Goal: Share content: Share content

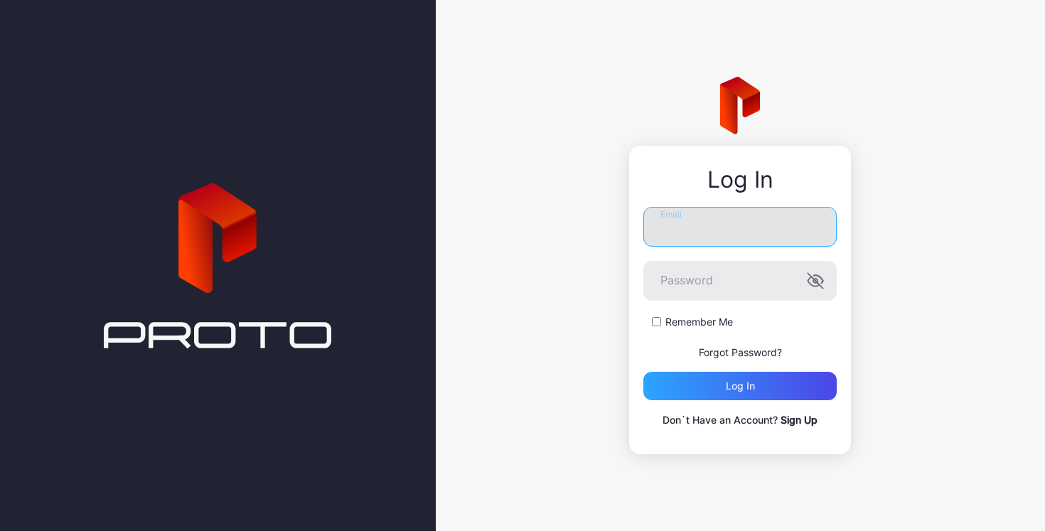
click at [734, 231] on input "Email" at bounding box center [739, 227] width 193 height 40
type input "**********"
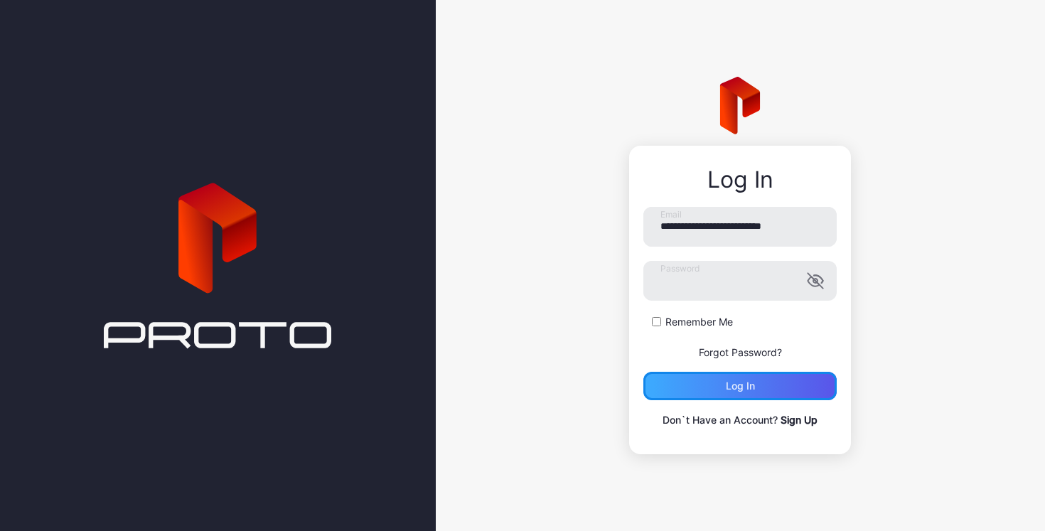
click at [750, 390] on div "Log in" at bounding box center [740, 385] width 29 height 11
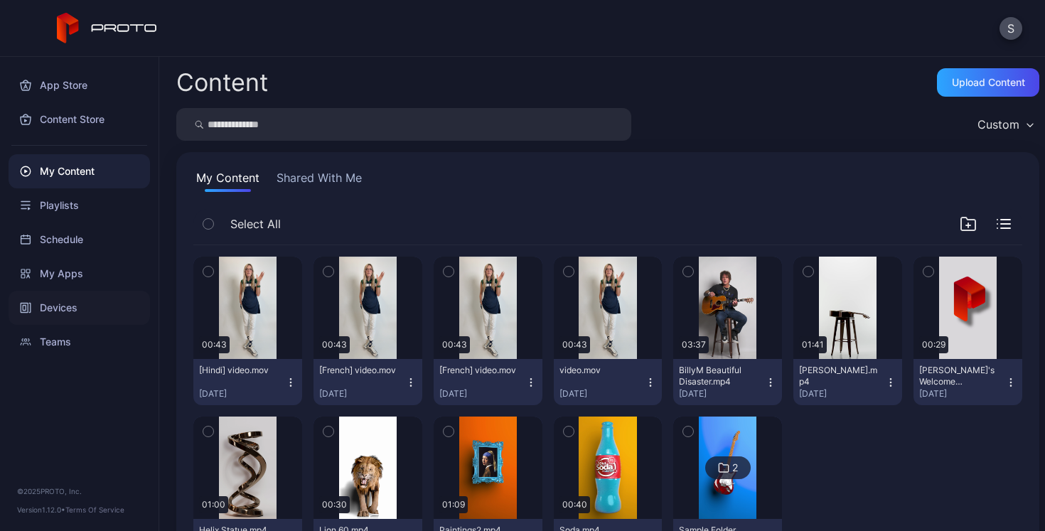
click at [59, 308] on div "Devices" at bounding box center [79, 308] width 141 height 34
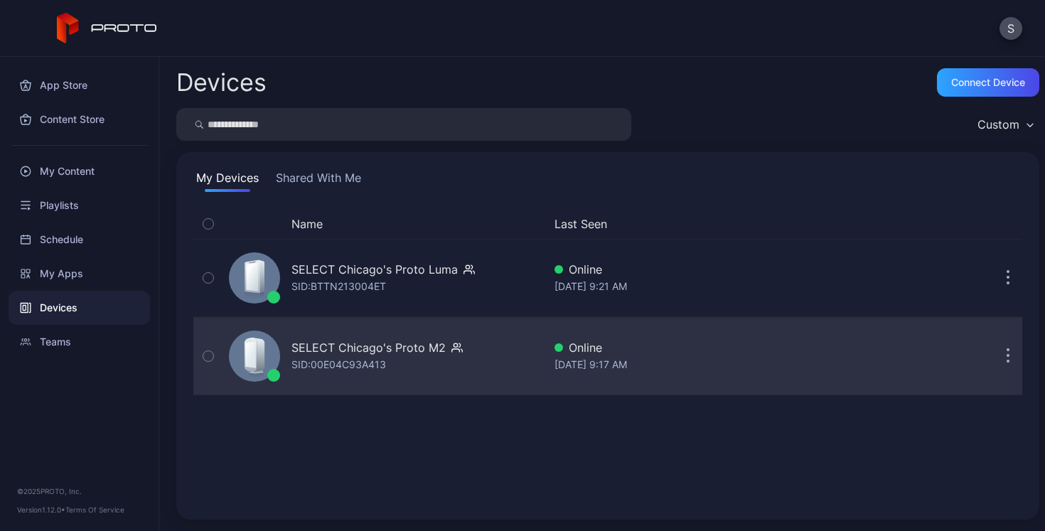
click at [1007, 354] on icon "button" at bounding box center [1009, 356] width 4 height 16
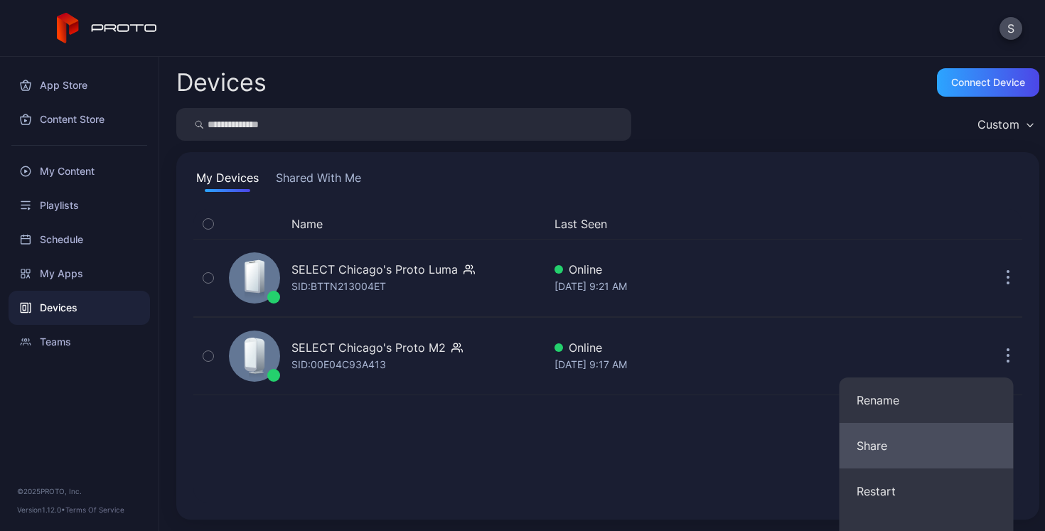
click at [906, 451] on button "Share" at bounding box center [927, 445] width 174 height 45
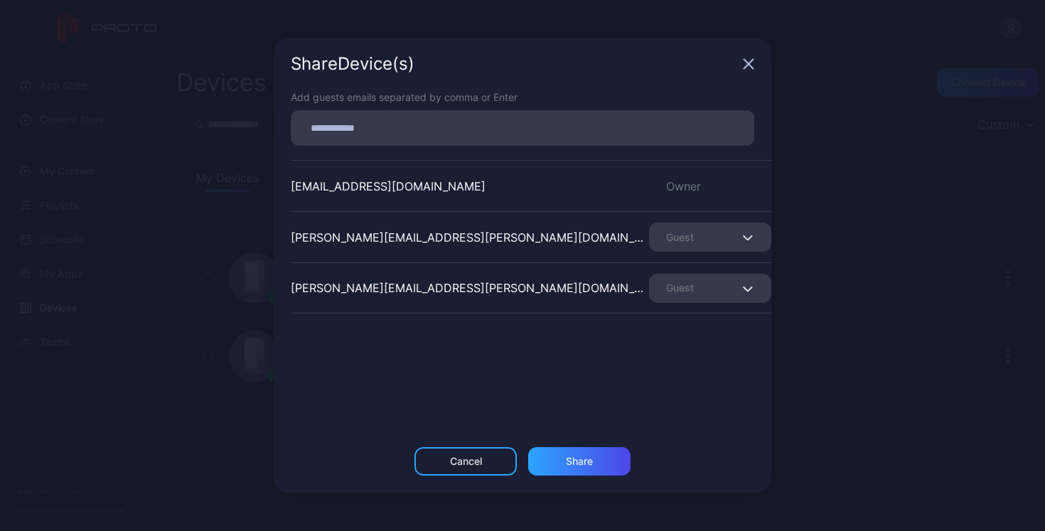
click at [530, 121] on input at bounding box center [522, 128] width 446 height 18
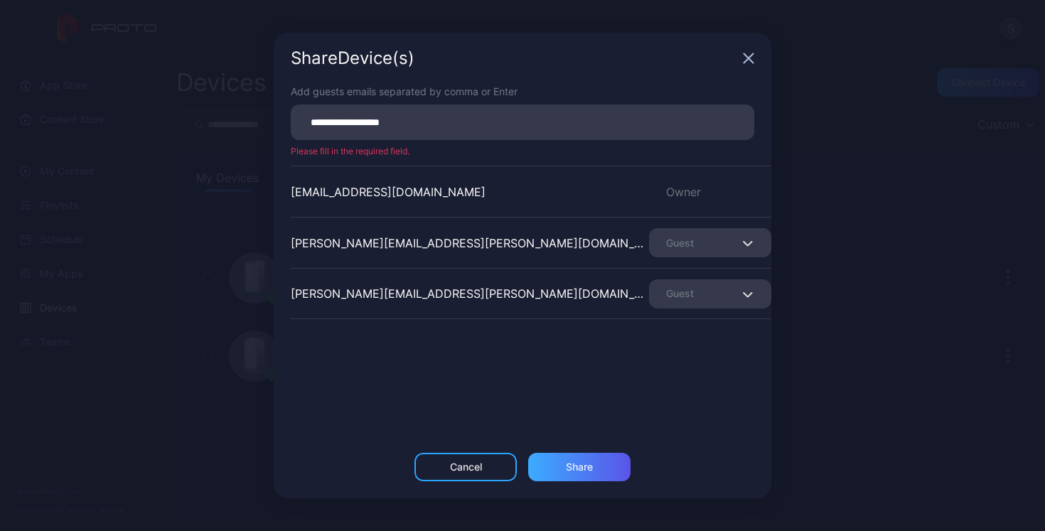
type input "**********"
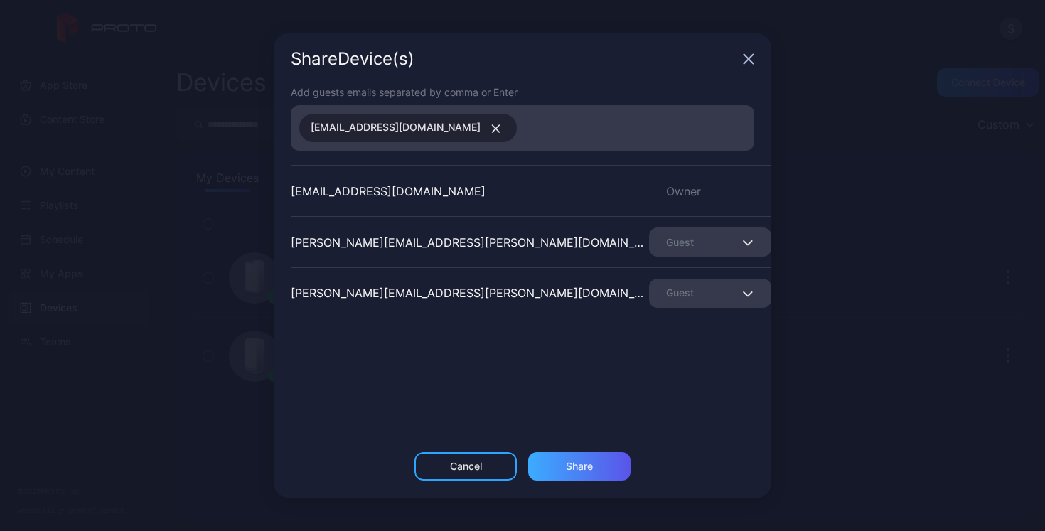
click at [590, 469] on div "Share" at bounding box center [579, 466] width 27 height 11
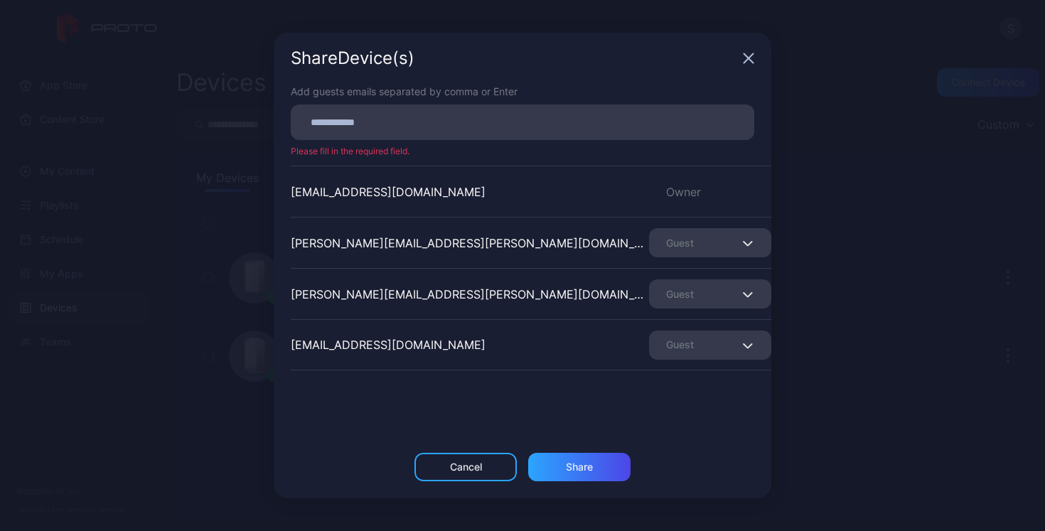
click at [702, 345] on div "Guest" at bounding box center [710, 345] width 122 height 29
click at [810, 339] on div "Share Device (s) Add guests emails separated by comma or Enter Please fill in t…" at bounding box center [522, 265] width 1045 height 531
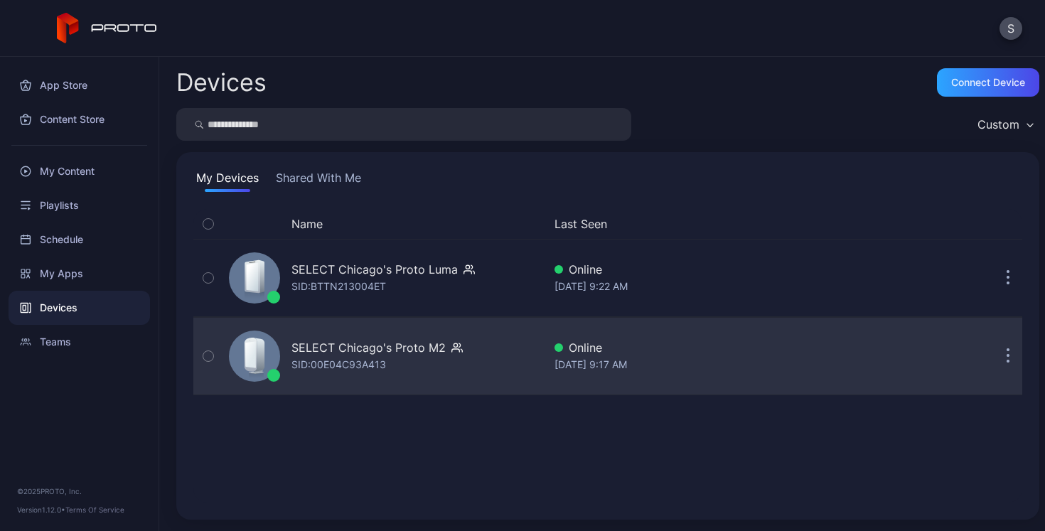
click at [994, 358] on button "button" at bounding box center [1008, 356] width 28 height 28
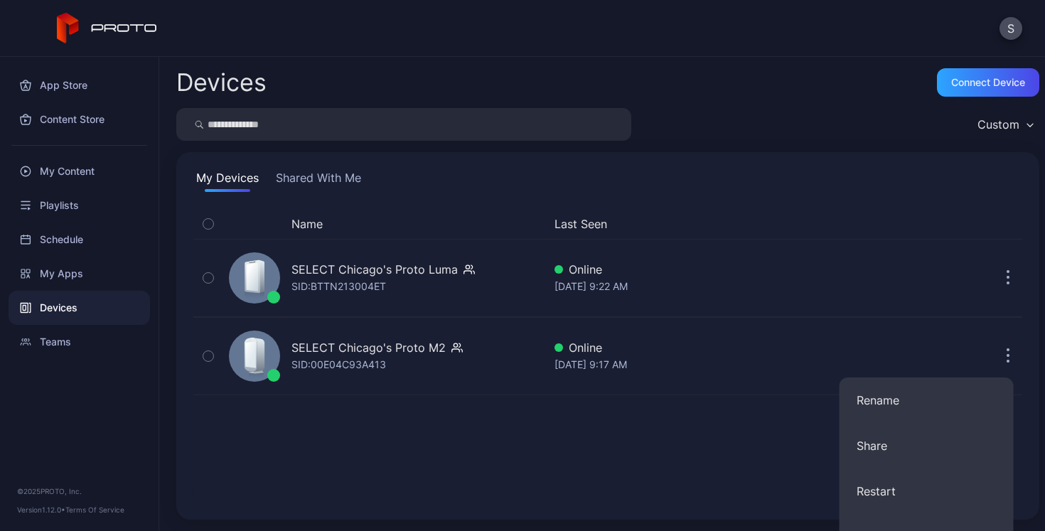
click at [770, 211] on div "Name Last Seen" at bounding box center [607, 224] width 829 height 30
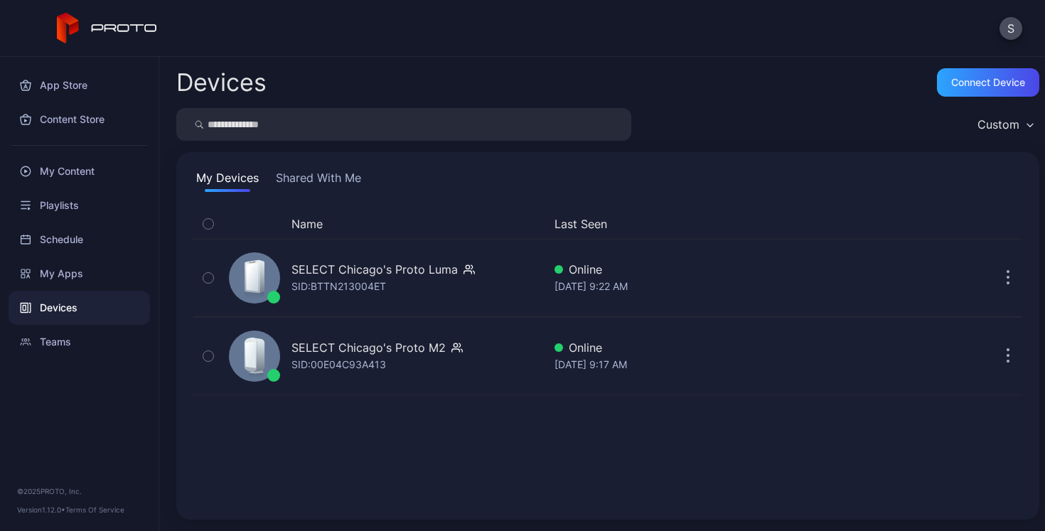
click at [326, 176] on button "Shared With Me" at bounding box center [318, 180] width 91 height 23
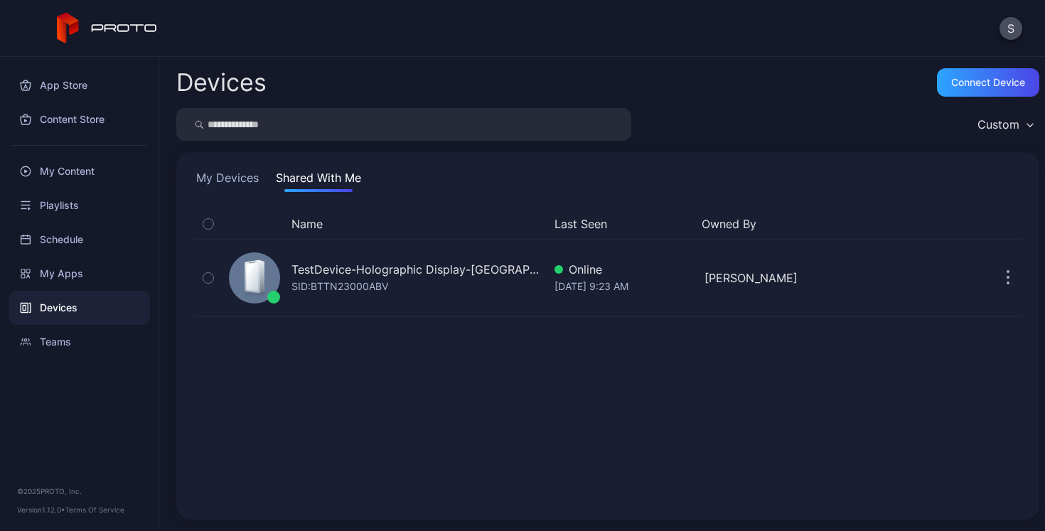
click at [222, 181] on button "My Devices" at bounding box center [227, 180] width 68 height 23
